Goal: Task Accomplishment & Management: Use online tool/utility

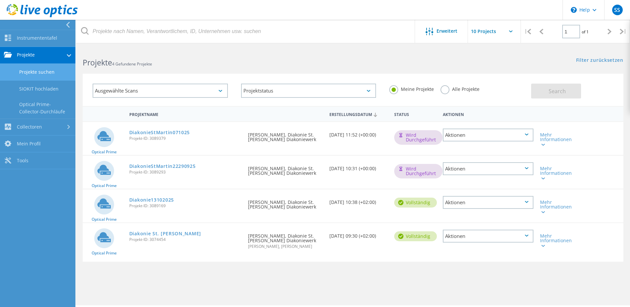
click at [29, 71] on link "Projekte suchen" at bounding box center [37, 72] width 75 height 17
click at [34, 88] on link "SIOKIT hochladen" at bounding box center [37, 89] width 75 height 17
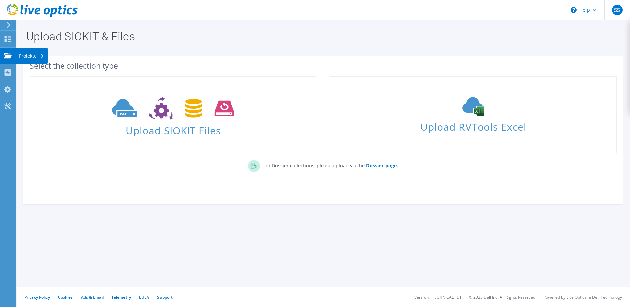
click at [9, 56] on use at bounding box center [8, 56] width 8 height 6
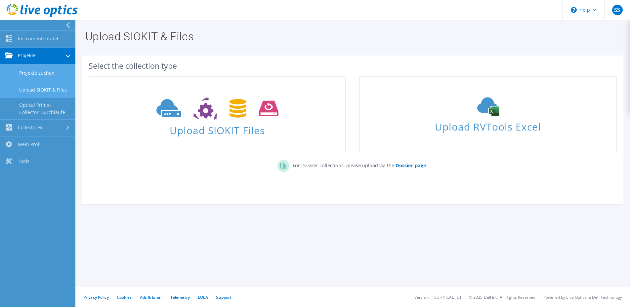
click at [41, 70] on link "Projekte suchen" at bounding box center [37, 72] width 75 height 17
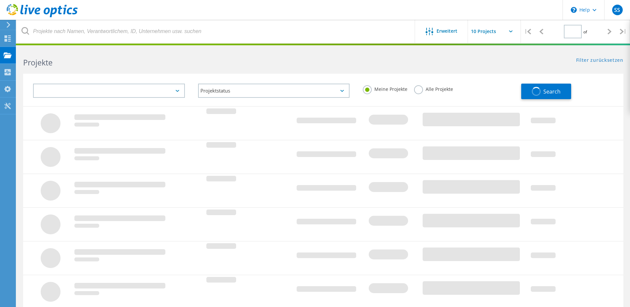
type input "1"
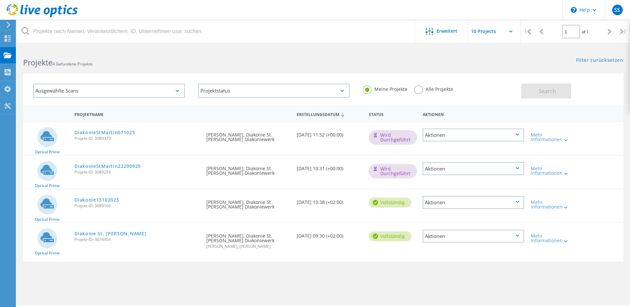
click at [128, 202] on div "Diakonie13102025 Projekt-ID: 3089169" at bounding box center [137, 202] width 132 height 25
